Goal: Browse casually

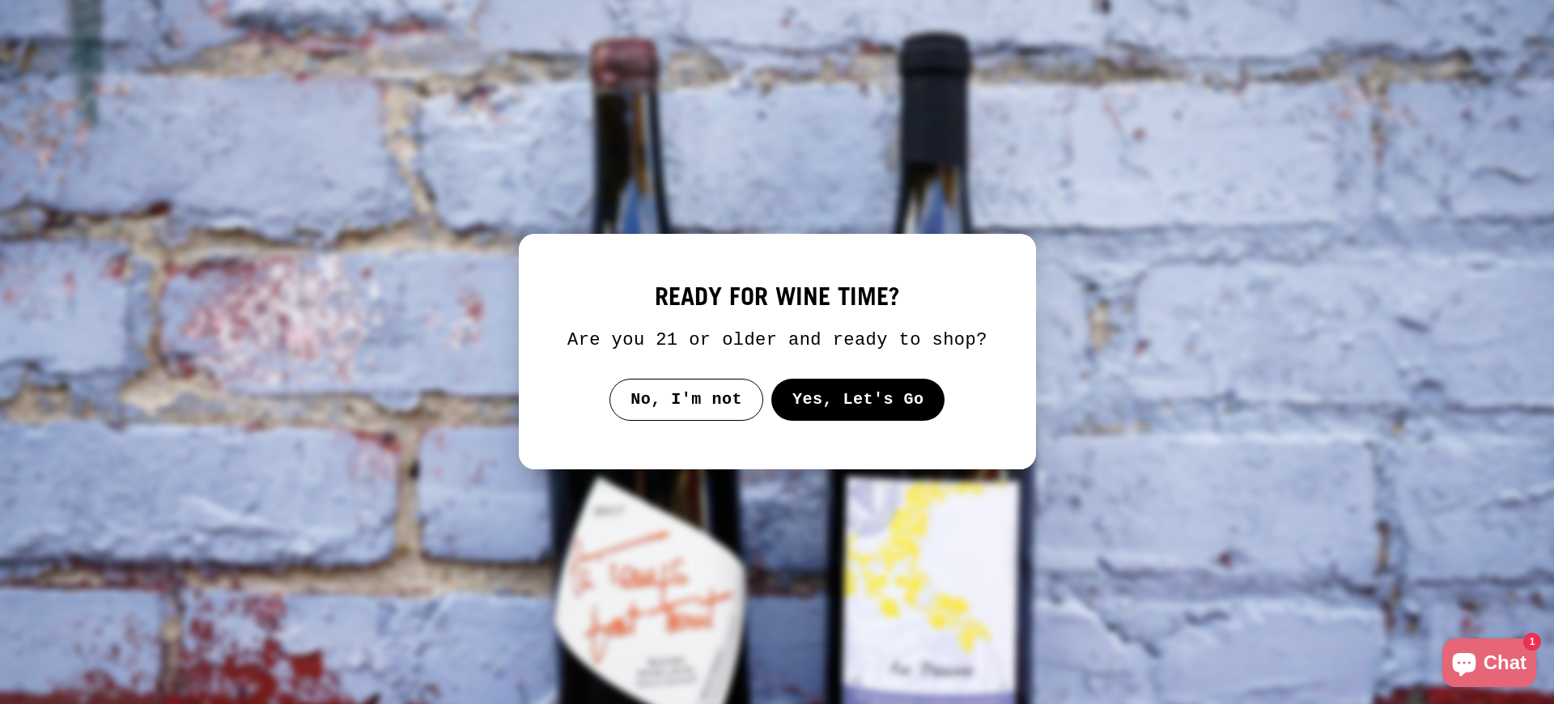
click at [1172, 352] on img at bounding box center [777, 351] width 1601 height 725
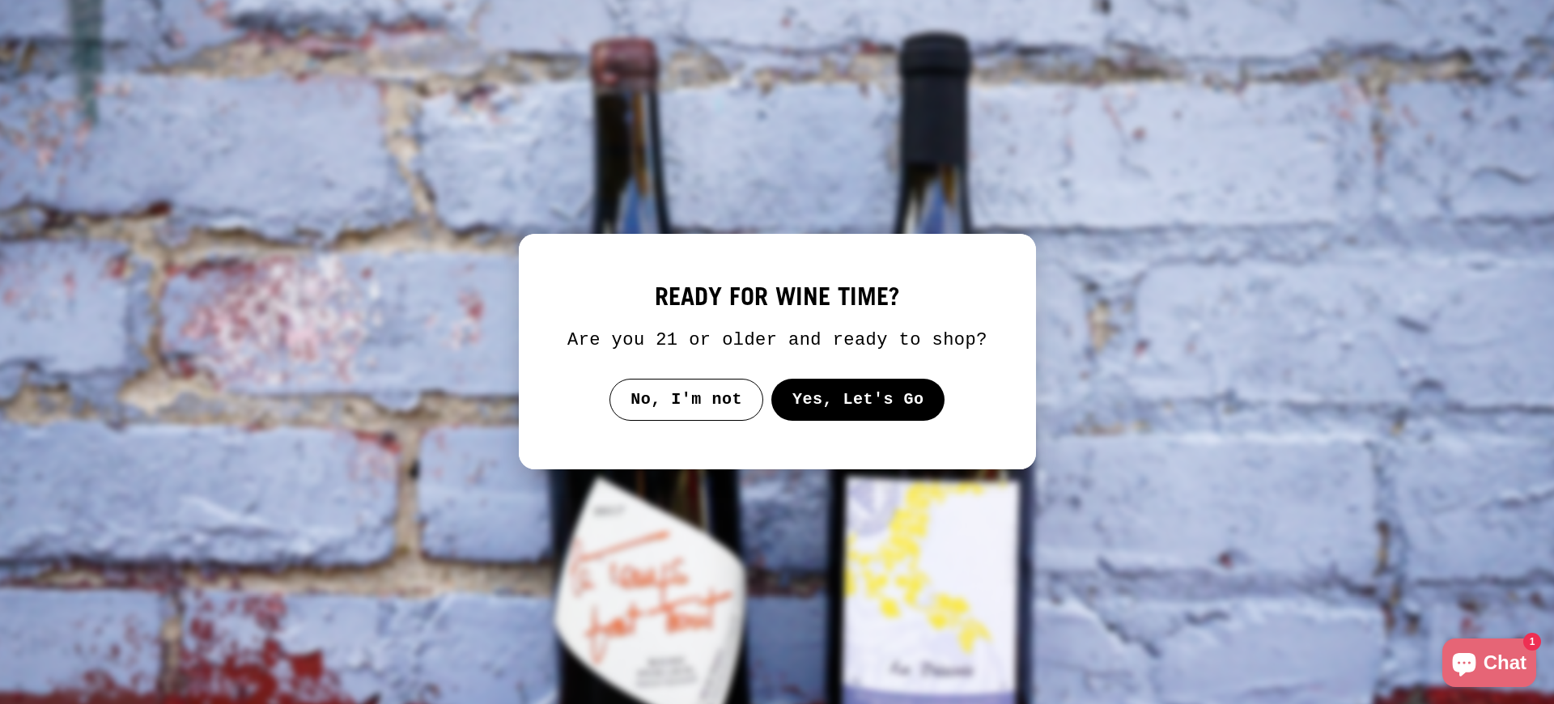
scroll to position [3882, 0]
click at [1172, 696] on img at bounding box center [777, 351] width 1601 height 725
